Goal: Task Accomplishment & Management: Use online tool/utility

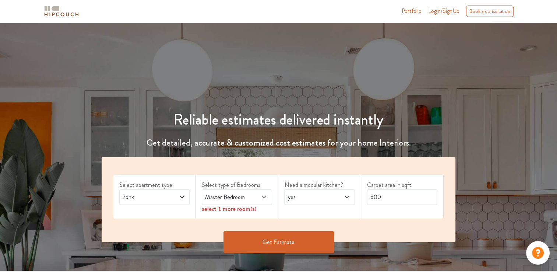
click at [173, 199] on span at bounding box center [177, 197] width 16 height 9
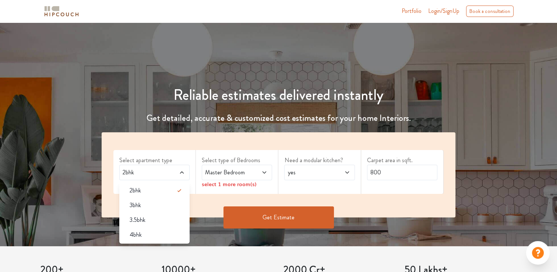
scroll to position [27, 0]
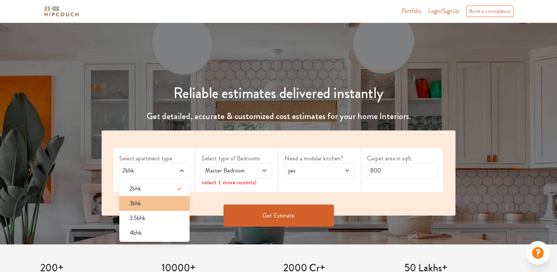
click at [167, 200] on div "3bhk" at bounding box center [157, 203] width 66 height 9
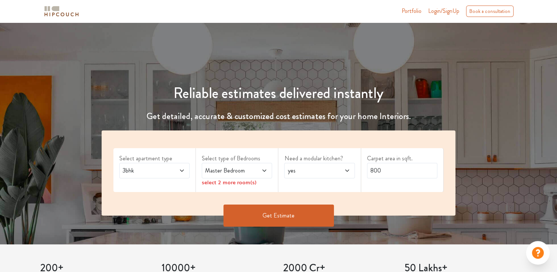
click at [242, 173] on span "Master Bedroom" at bounding box center [228, 170] width 48 height 9
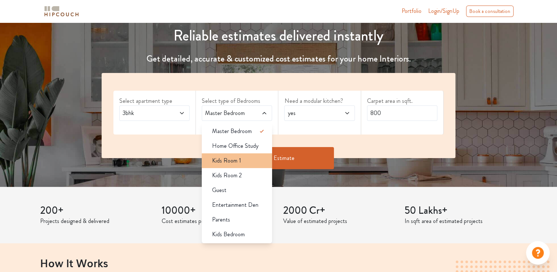
scroll to position [84, 0]
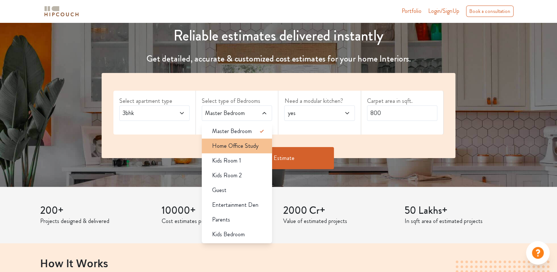
click at [258, 144] on div "Home Office Study" at bounding box center [239, 145] width 66 height 9
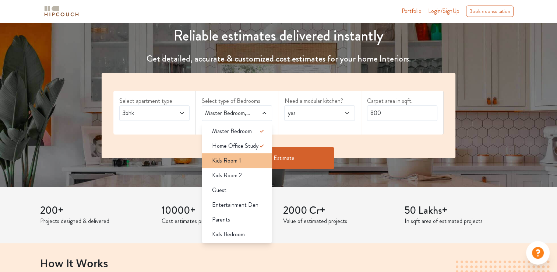
click at [241, 160] on div "Kids Room 1" at bounding box center [239, 160] width 66 height 9
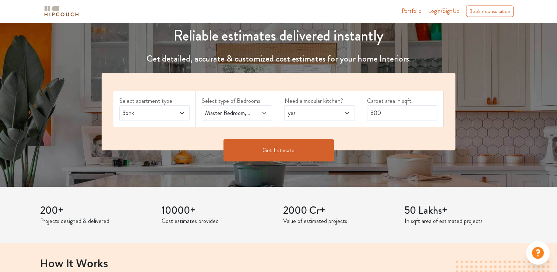
click at [267, 114] on icon at bounding box center [264, 113] width 6 height 6
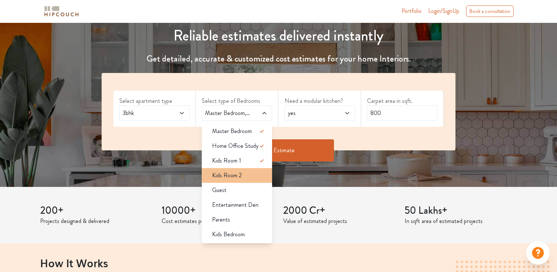
click at [243, 170] on li "Kids Room 2" at bounding box center [237, 175] width 70 height 15
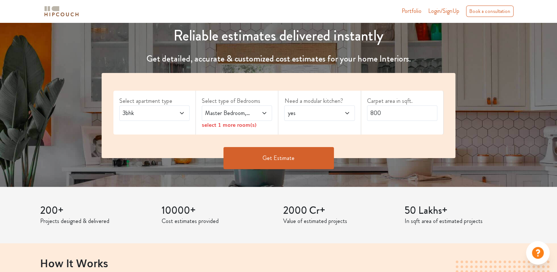
click at [264, 109] on span at bounding box center [259, 113] width 16 height 9
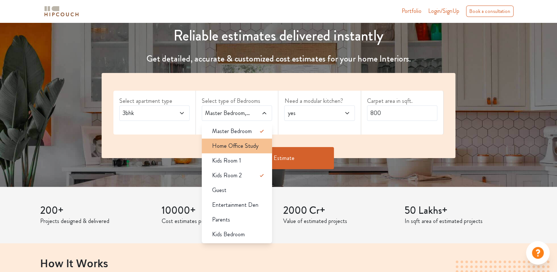
click at [255, 148] on span "Home Office Study" at bounding box center [235, 145] width 46 height 9
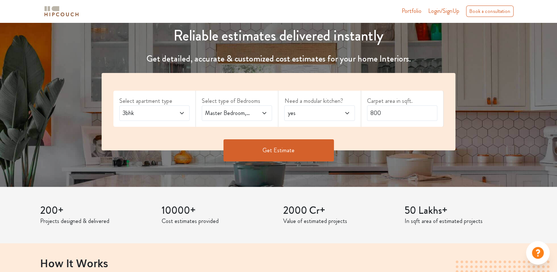
click at [307, 109] on span "yes" at bounding box center [310, 113] width 48 height 9
click at [402, 112] on input "800" at bounding box center [402, 112] width 70 height 15
click at [280, 145] on button "Get Estimate" at bounding box center [278, 150] width 110 height 22
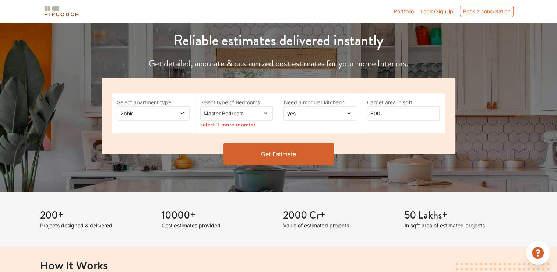
scroll to position [84, 0]
